Goal: Information Seeking & Learning: Understand process/instructions

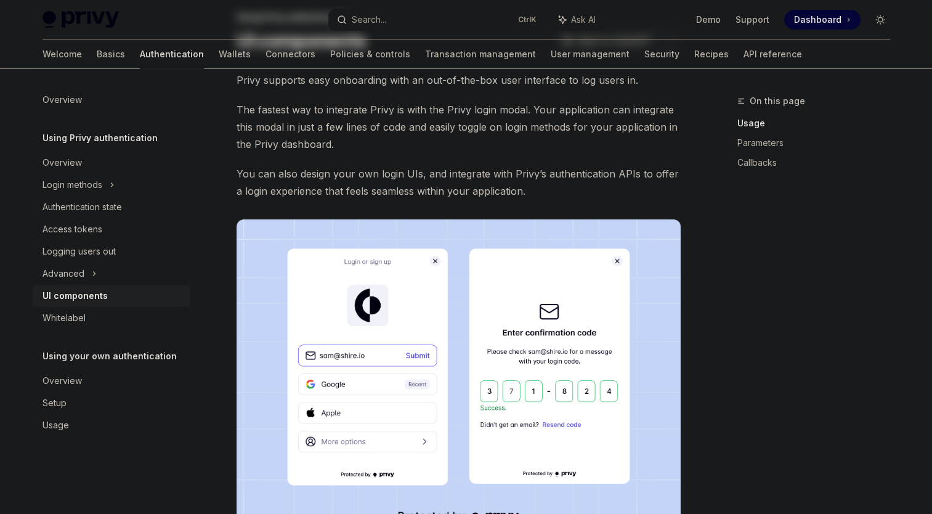
scroll to position [185, 0]
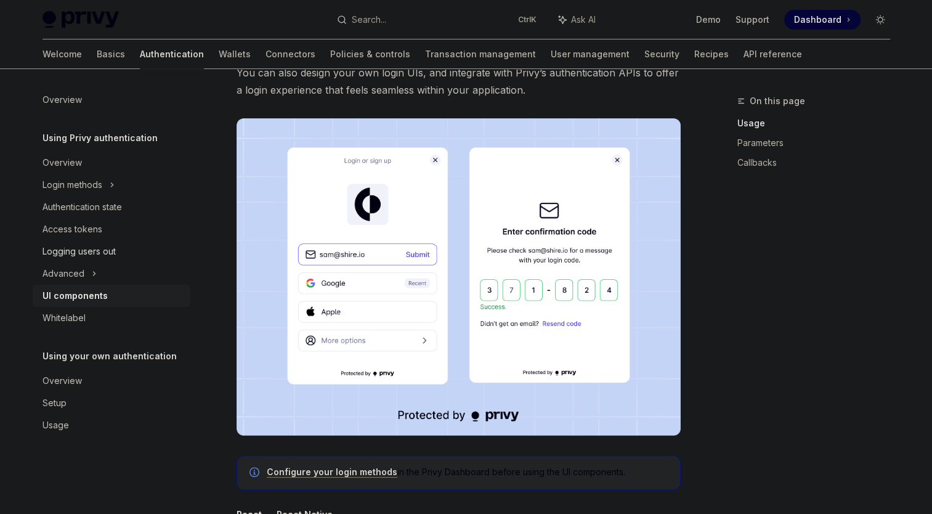
click at [84, 253] on div "Logging users out" at bounding box center [79, 251] width 73 height 15
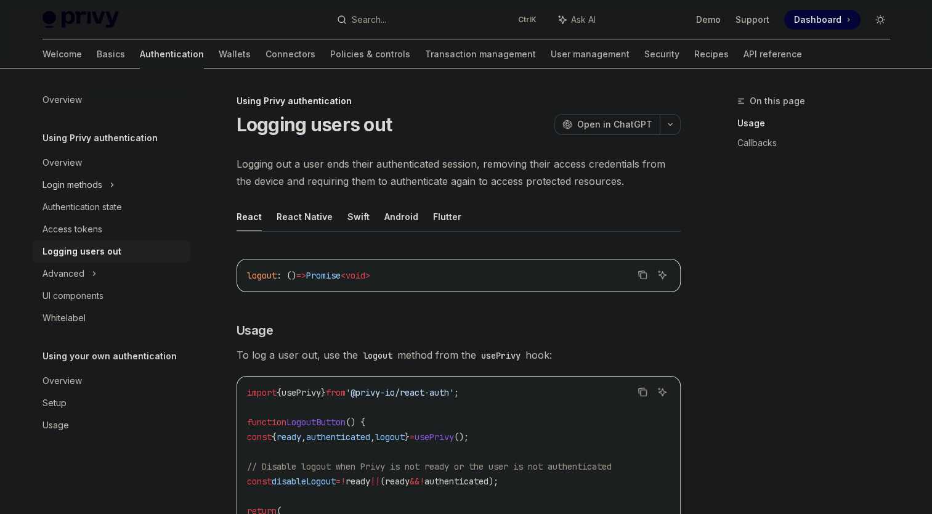
click at [82, 182] on div "Login methods" at bounding box center [73, 184] width 60 height 15
type textarea "*"
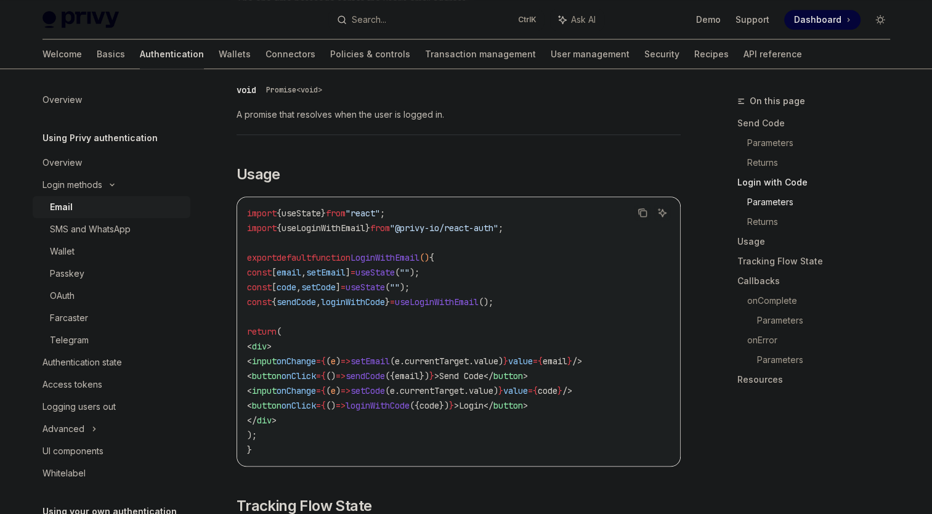
scroll to position [862, 0]
